Goal: Task Accomplishment & Management: Manage account settings

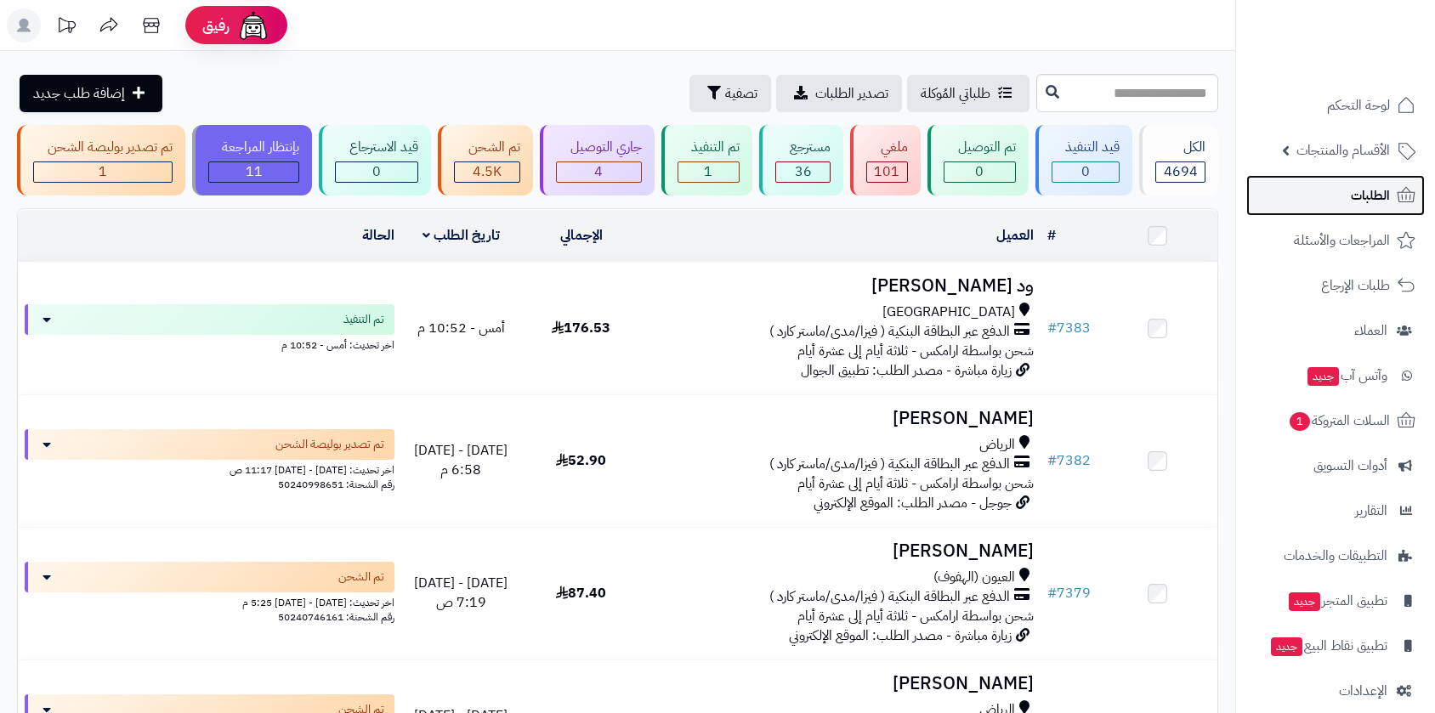
click at [1371, 201] on span "الطلبات" at bounding box center [1370, 196] width 39 height 24
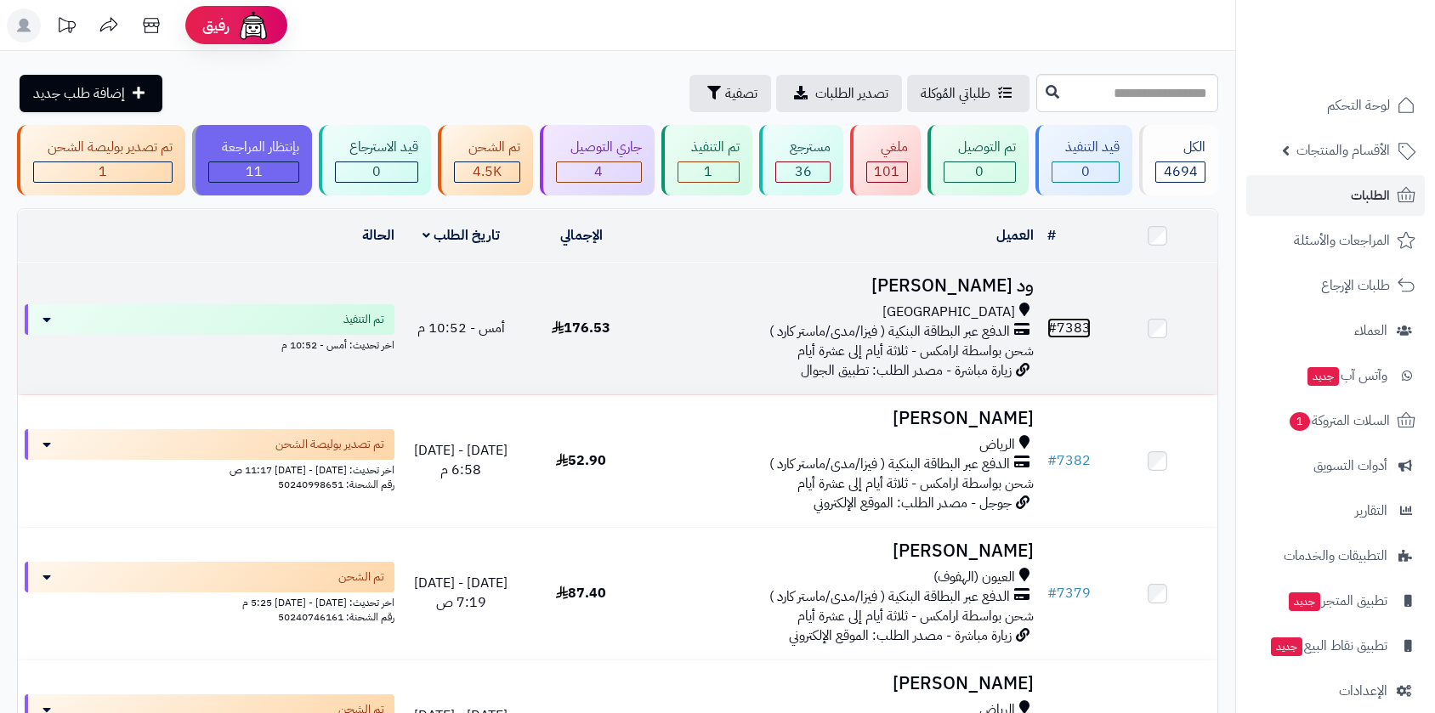
click at [1077, 323] on link "# 7383" at bounding box center [1068, 328] width 43 height 20
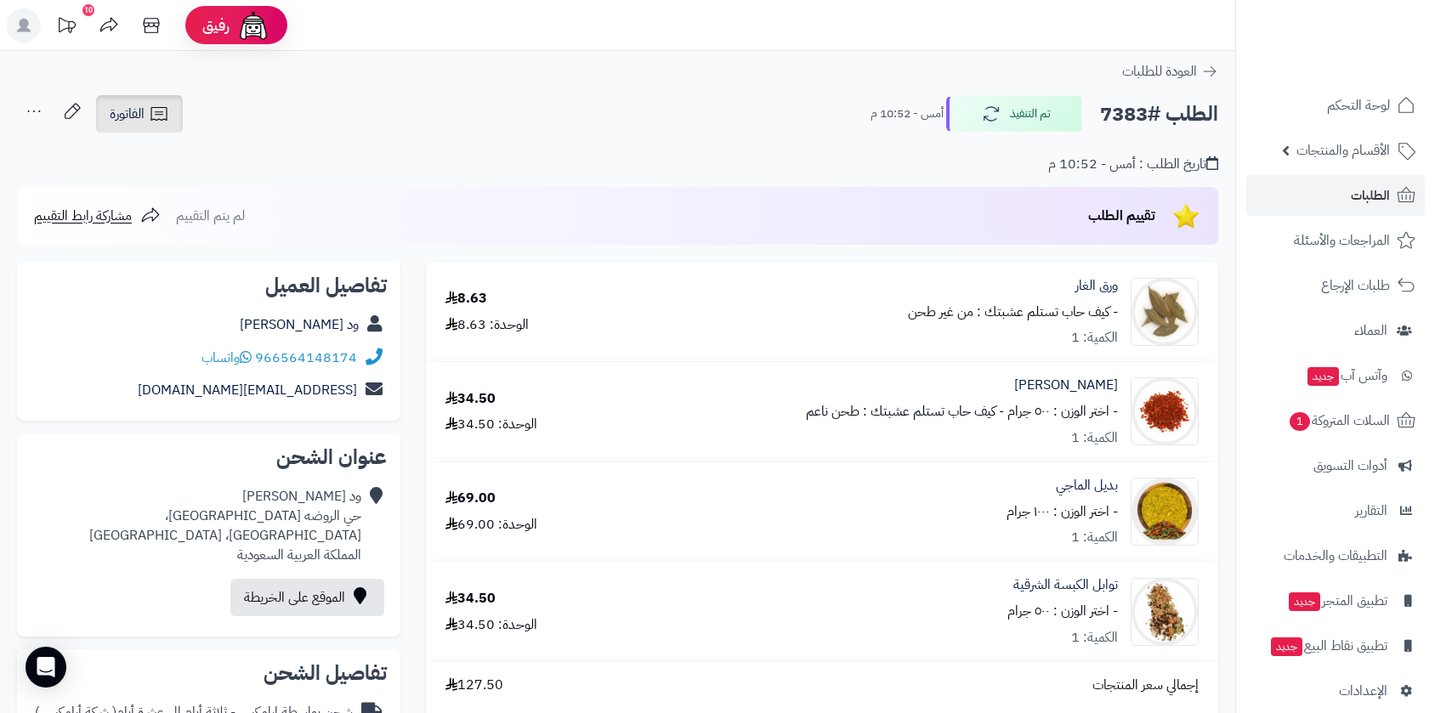
click at [126, 115] on span "الفاتورة" at bounding box center [127, 114] width 35 height 20
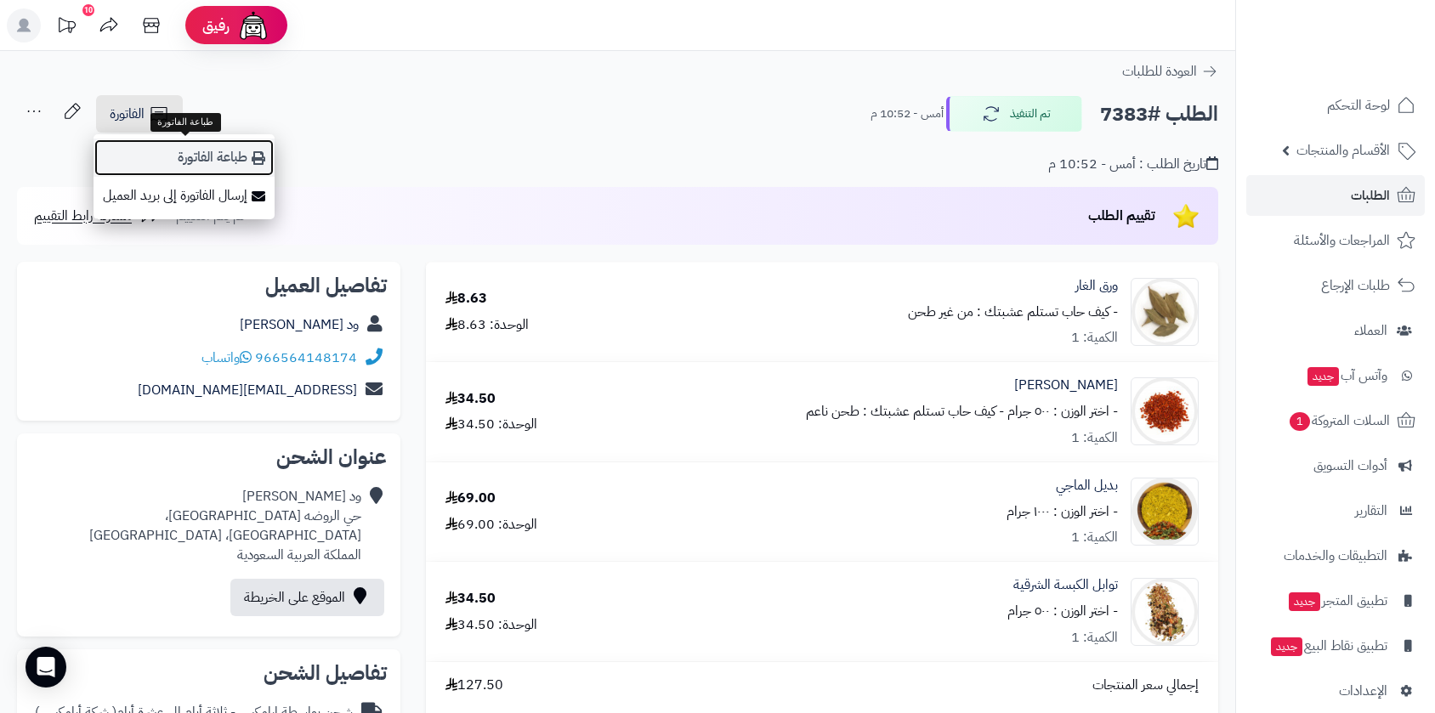
click at [213, 158] on link "طباعة الفاتورة" at bounding box center [184, 158] width 181 height 38
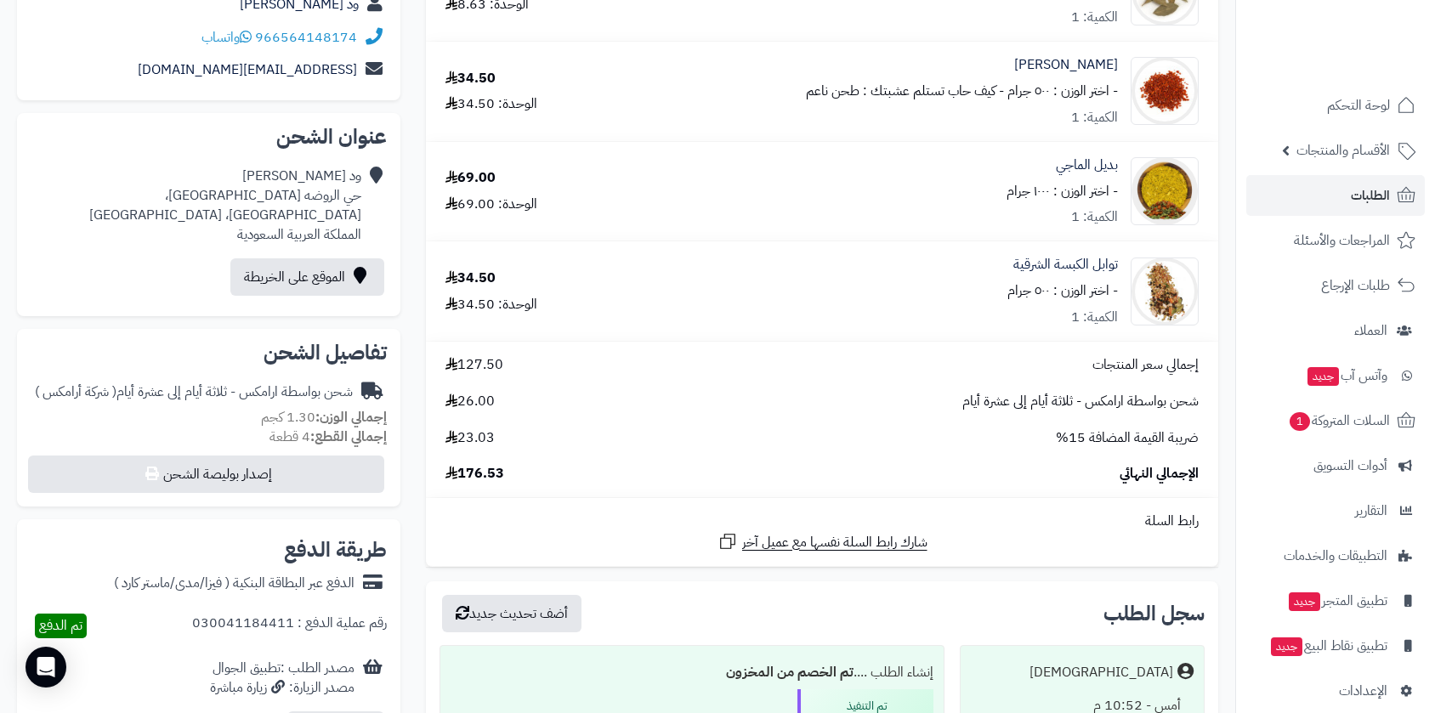
scroll to position [566, 0]
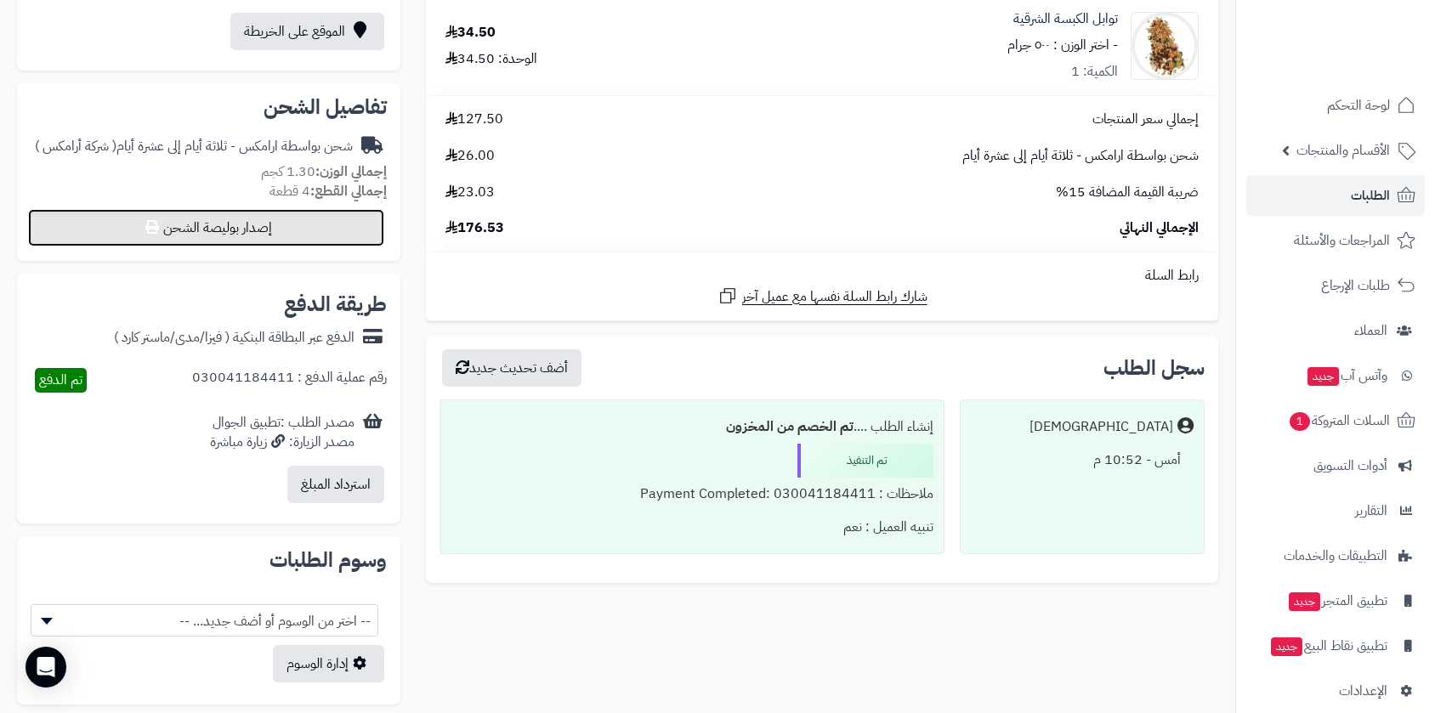
click at [318, 228] on button "إصدار بوليصة الشحن" at bounding box center [206, 227] width 356 height 37
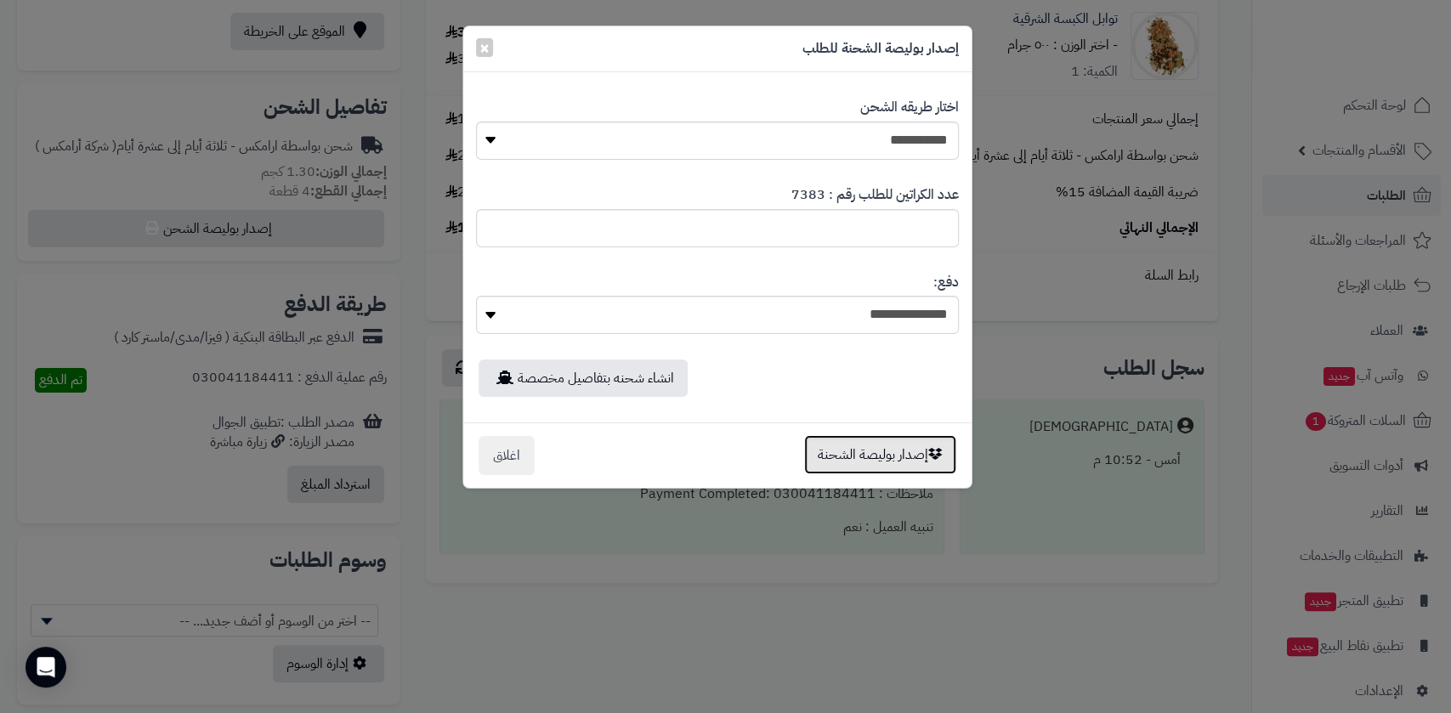
click at [892, 458] on button "إصدار بوليصة الشحنة" at bounding box center [880, 454] width 152 height 39
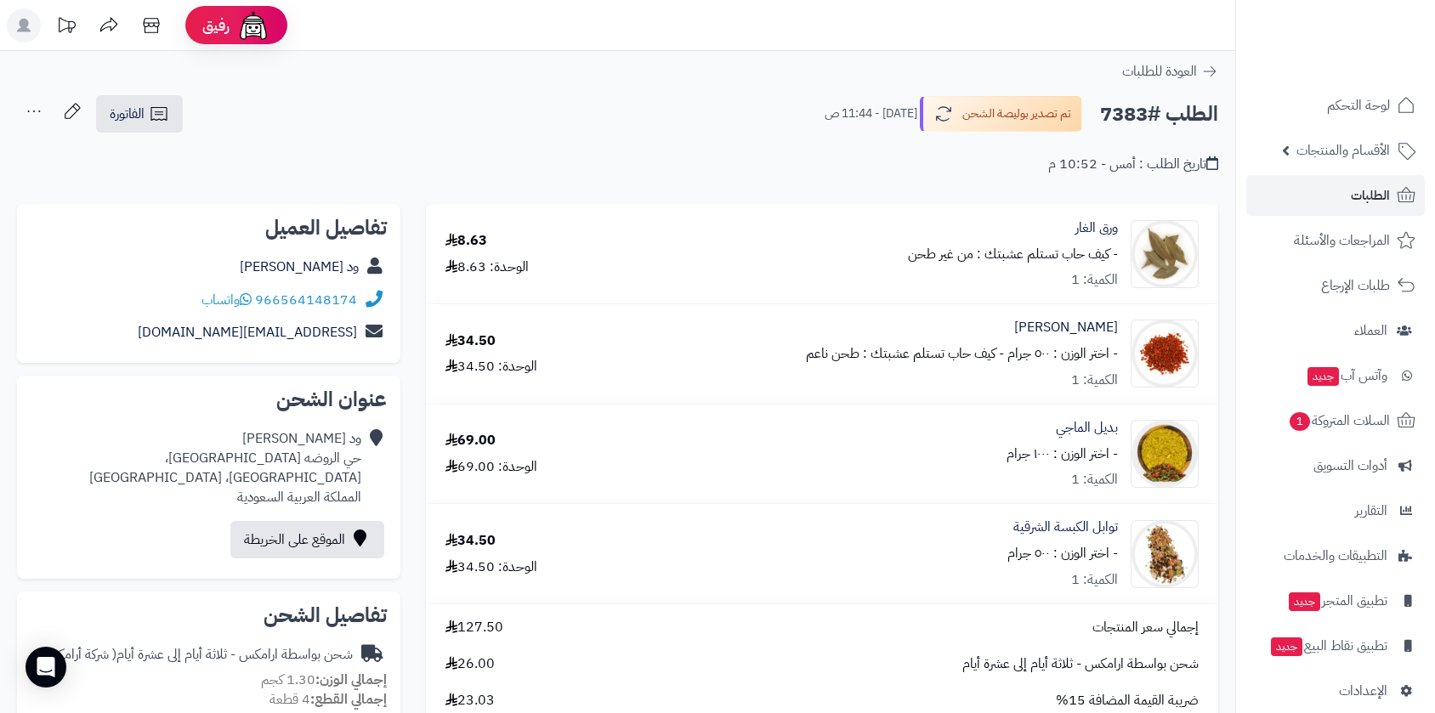
scroll to position [508, 0]
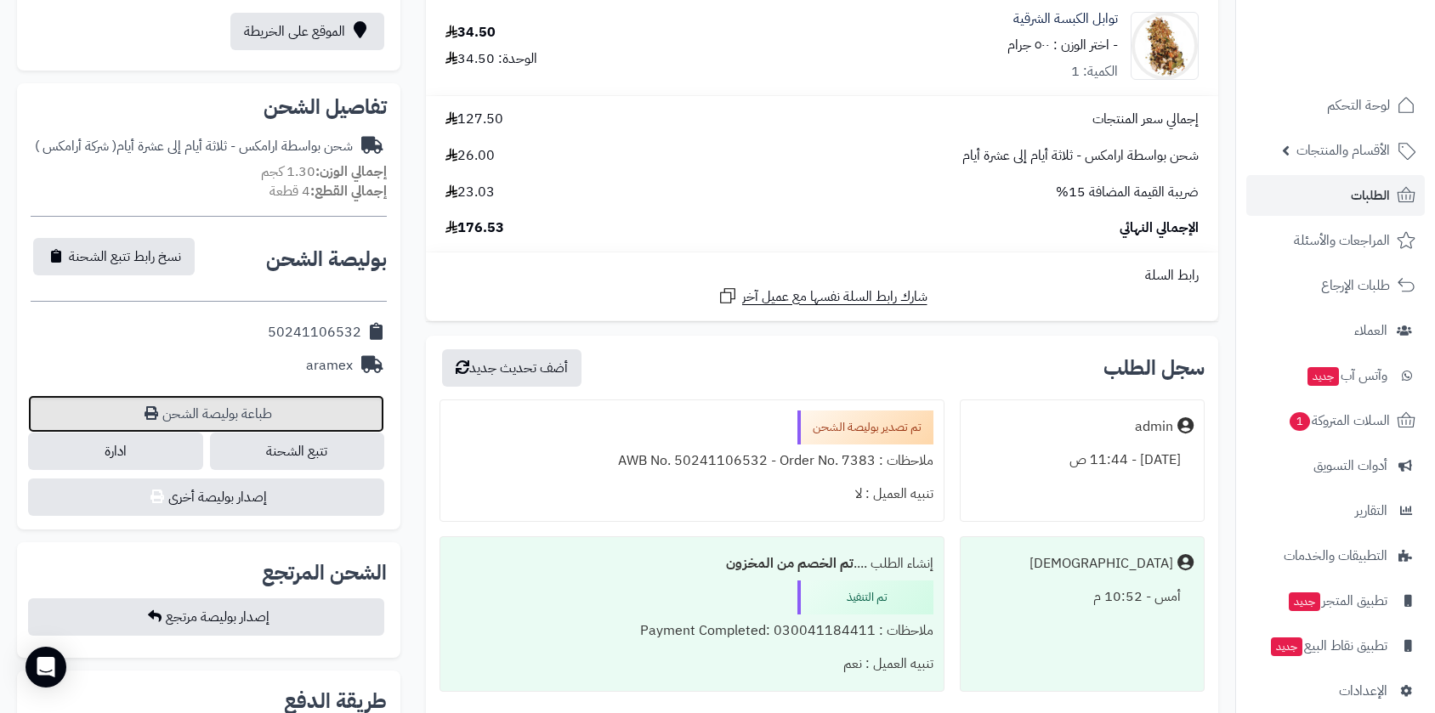
click at [258, 406] on link "طباعة بوليصة الشحن" at bounding box center [206, 413] width 356 height 37
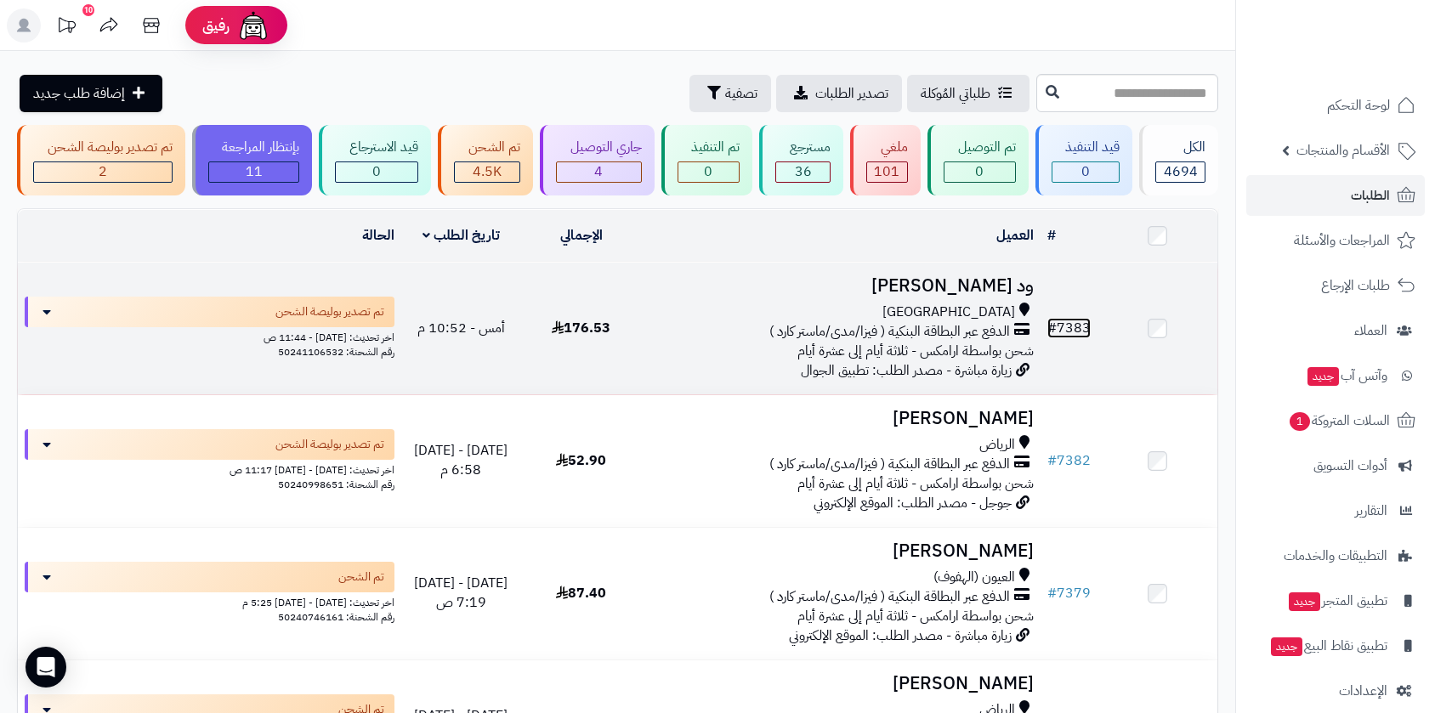
click at [1079, 323] on link "# 7383" at bounding box center [1068, 328] width 43 height 20
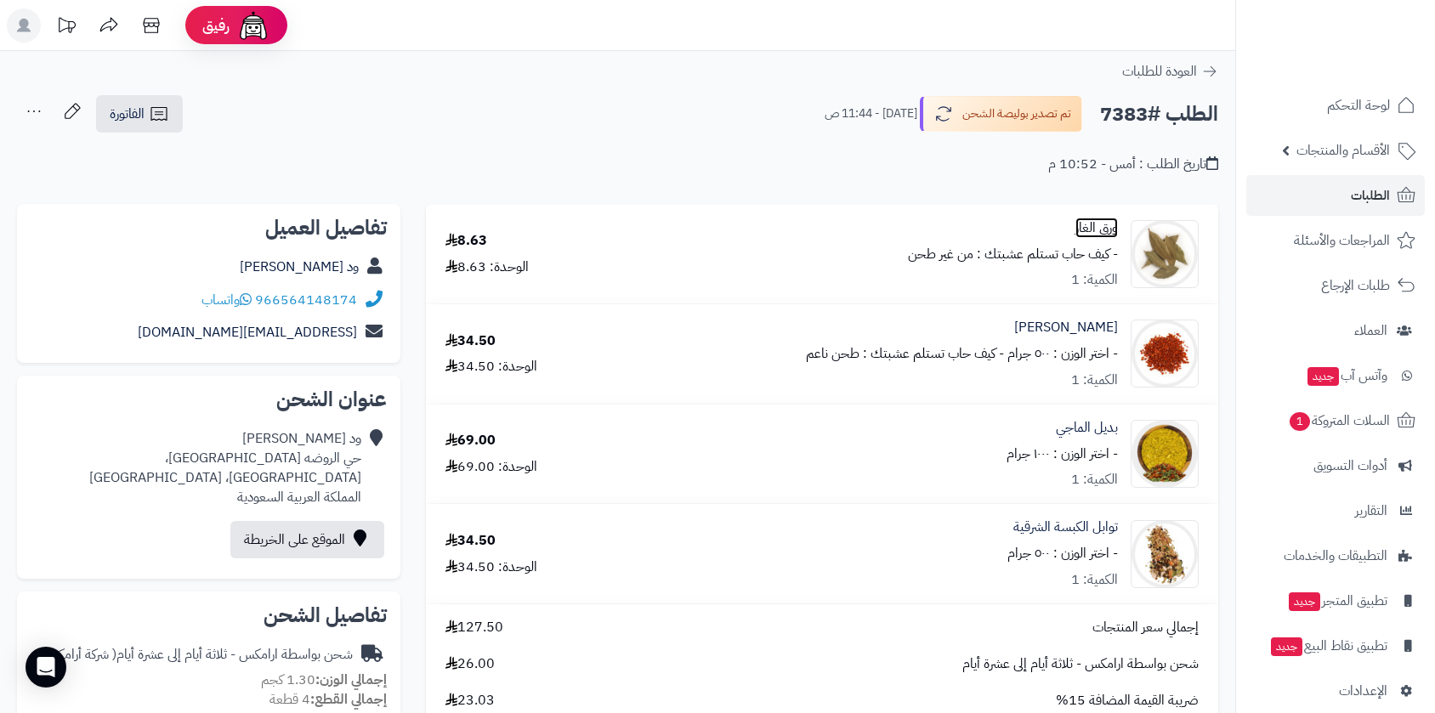
click at [1108, 235] on link "ورق الغار" at bounding box center [1096, 229] width 43 height 20
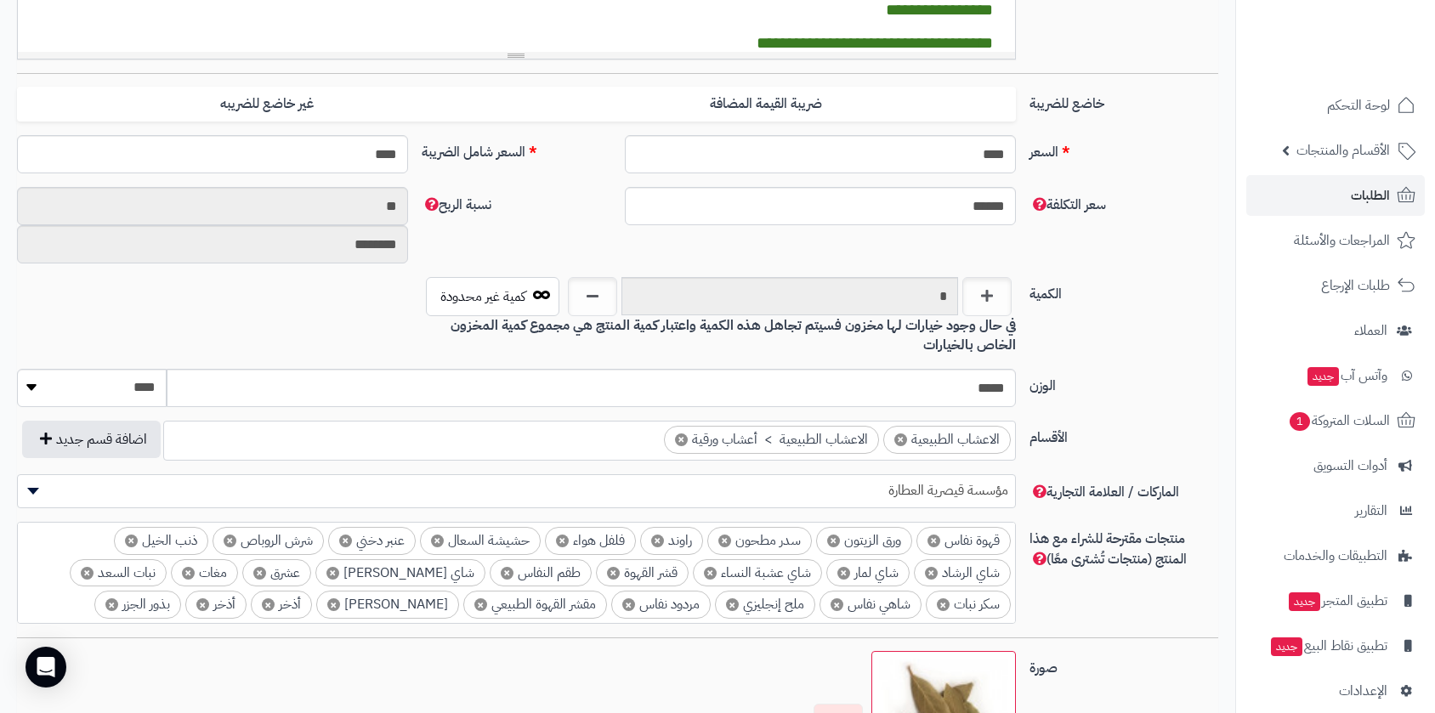
scroll to position [704, 0]
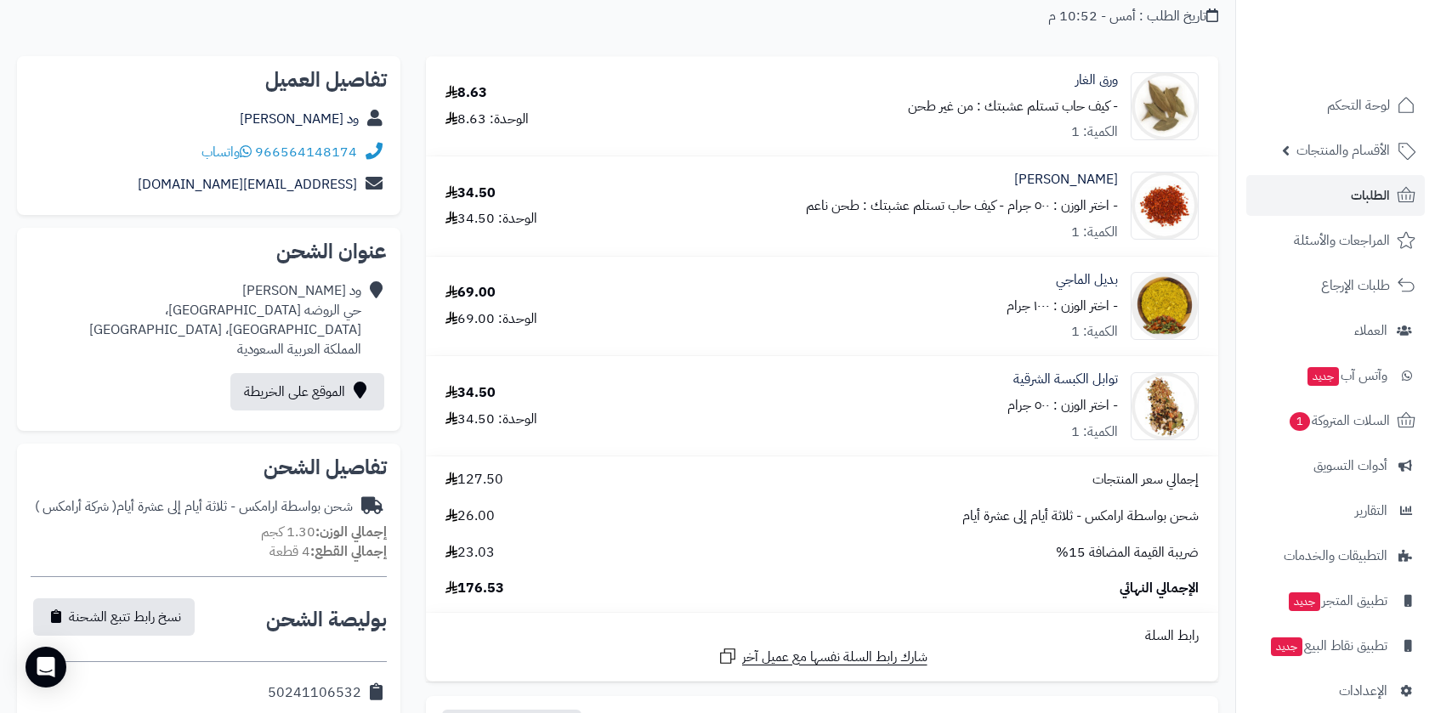
scroll to position [189, 0]
